Goal: Transaction & Acquisition: Purchase product/service

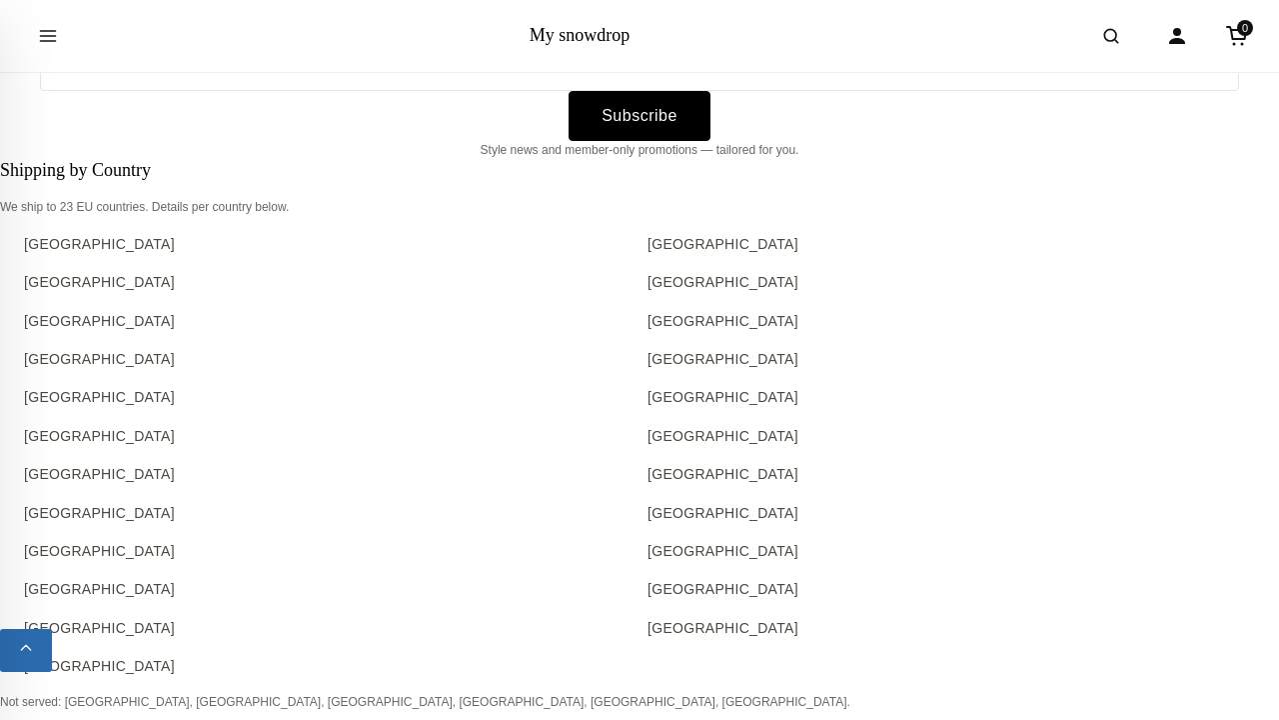
scroll to position [2517, 0]
